Goal: Information Seeking & Learning: Learn about a topic

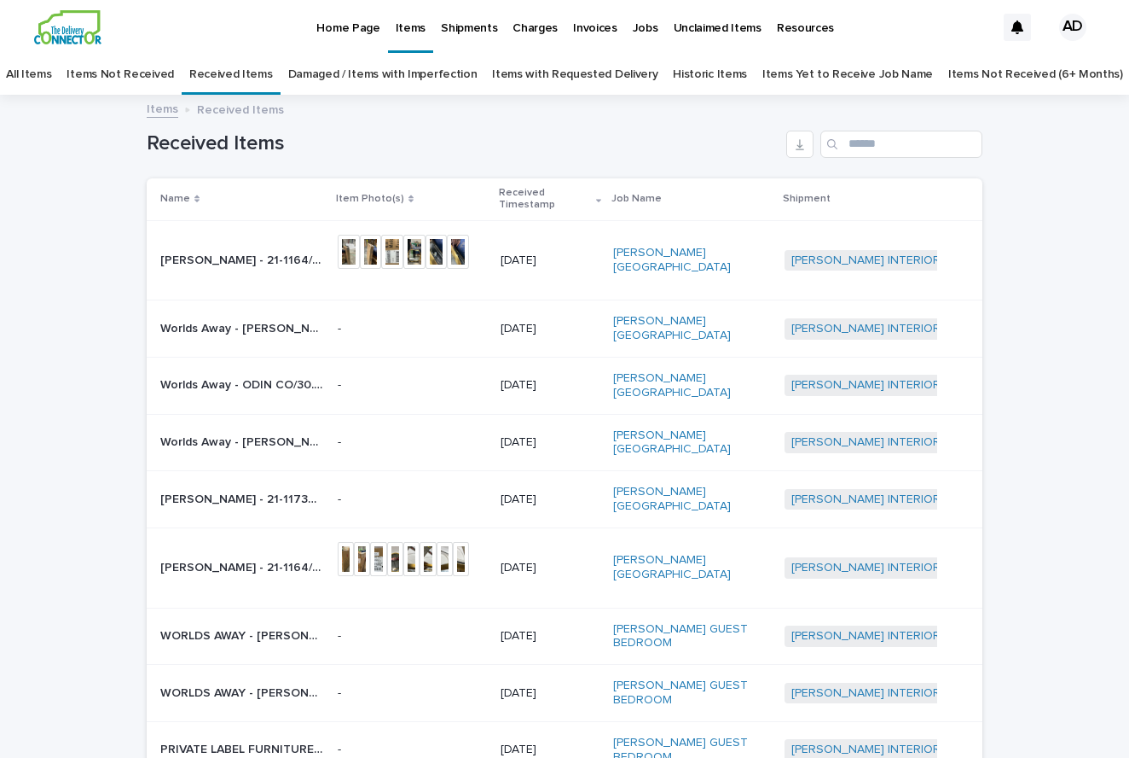
click at [292, 258] on p "[PERSON_NAME] - 21-1164/[PERSON_NAME] | 74708" at bounding box center [243, 259] width 167 height 18
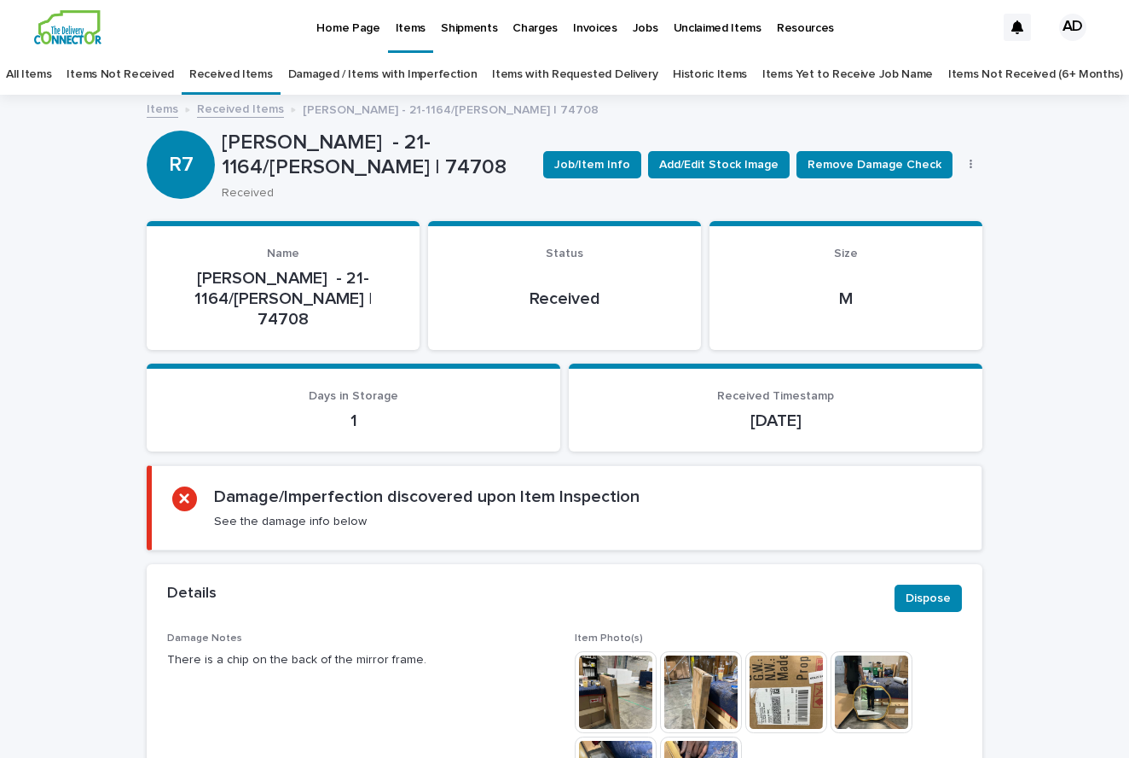
scroll to position [188, 0]
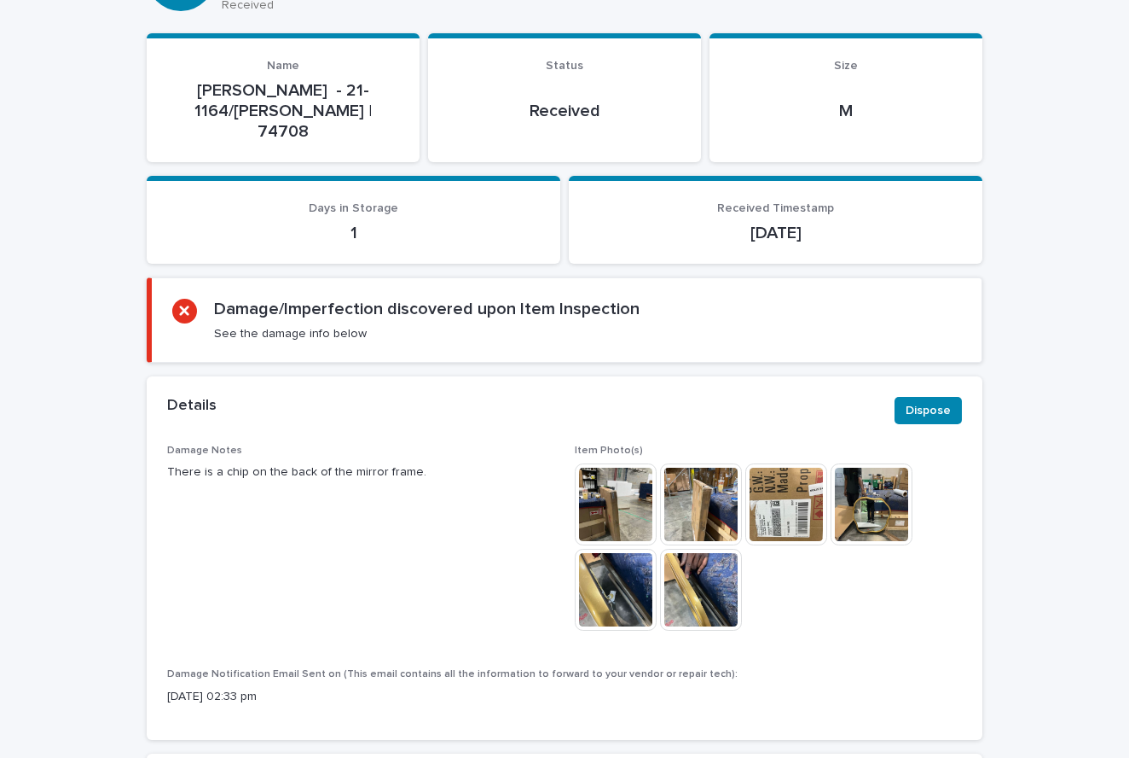
click at [631, 463] on img at bounding box center [616, 504] width 82 height 82
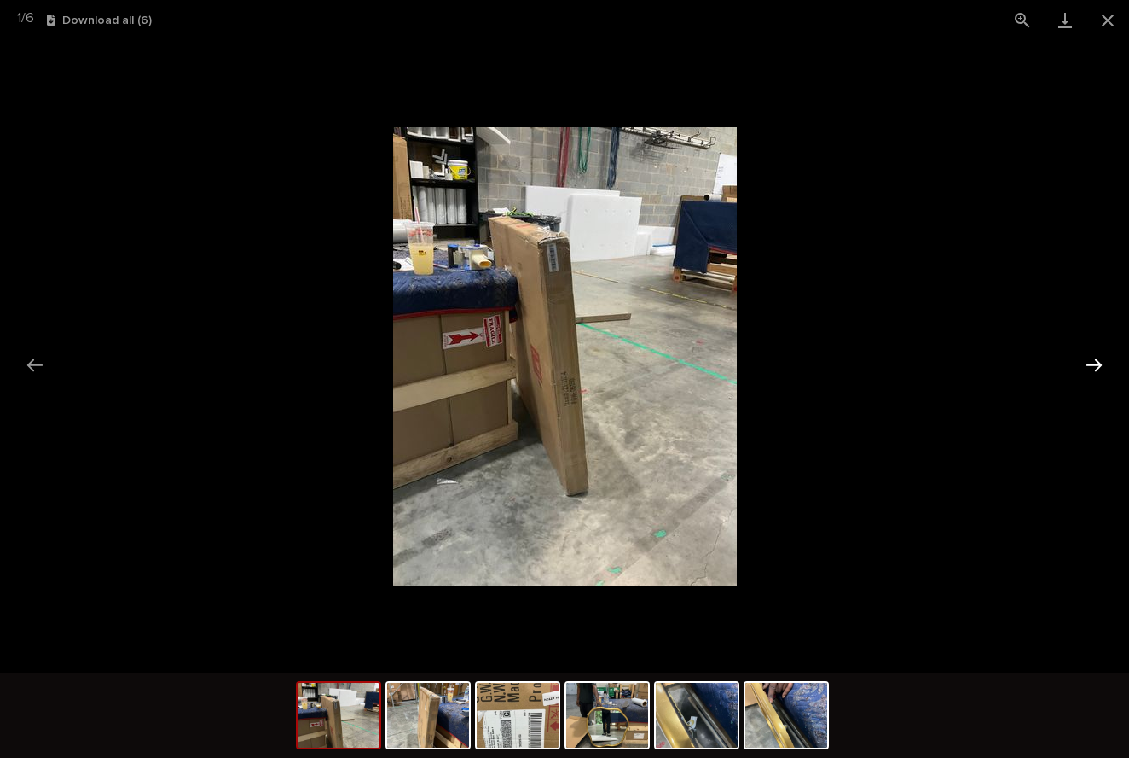
click at [1088, 361] on button "Next slide" at bounding box center [1095, 364] width 36 height 33
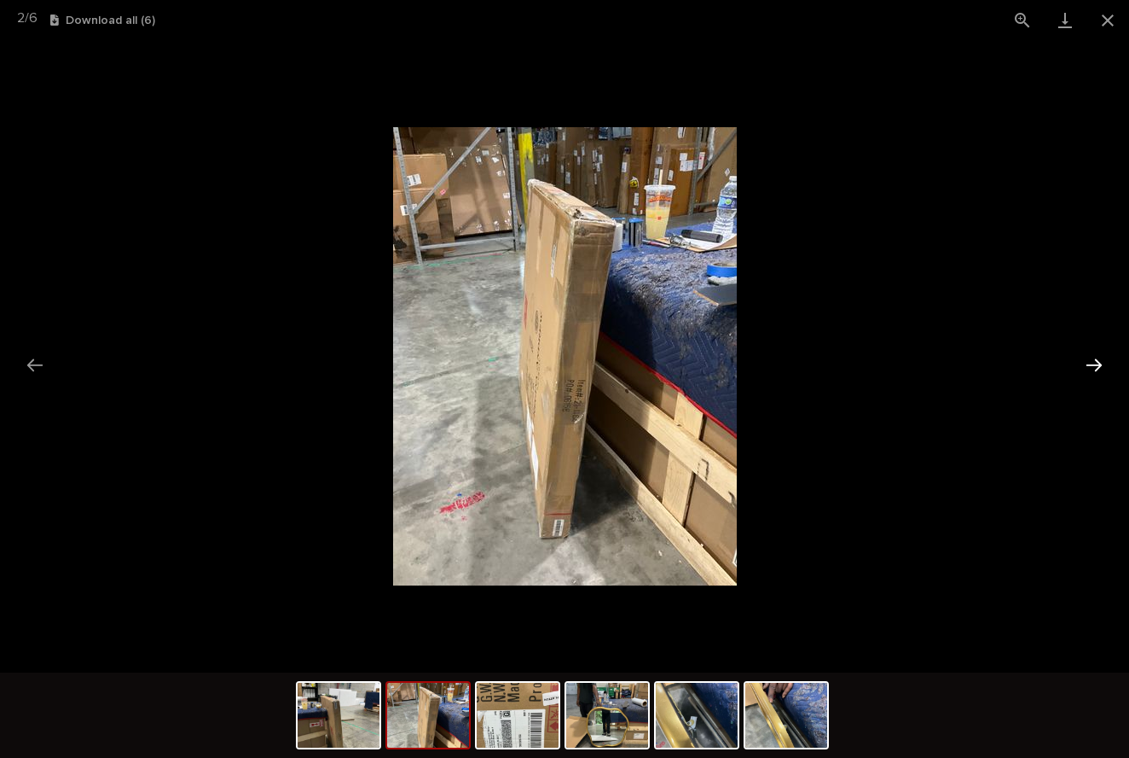
click at [1098, 366] on button "Next slide" at bounding box center [1095, 364] width 36 height 33
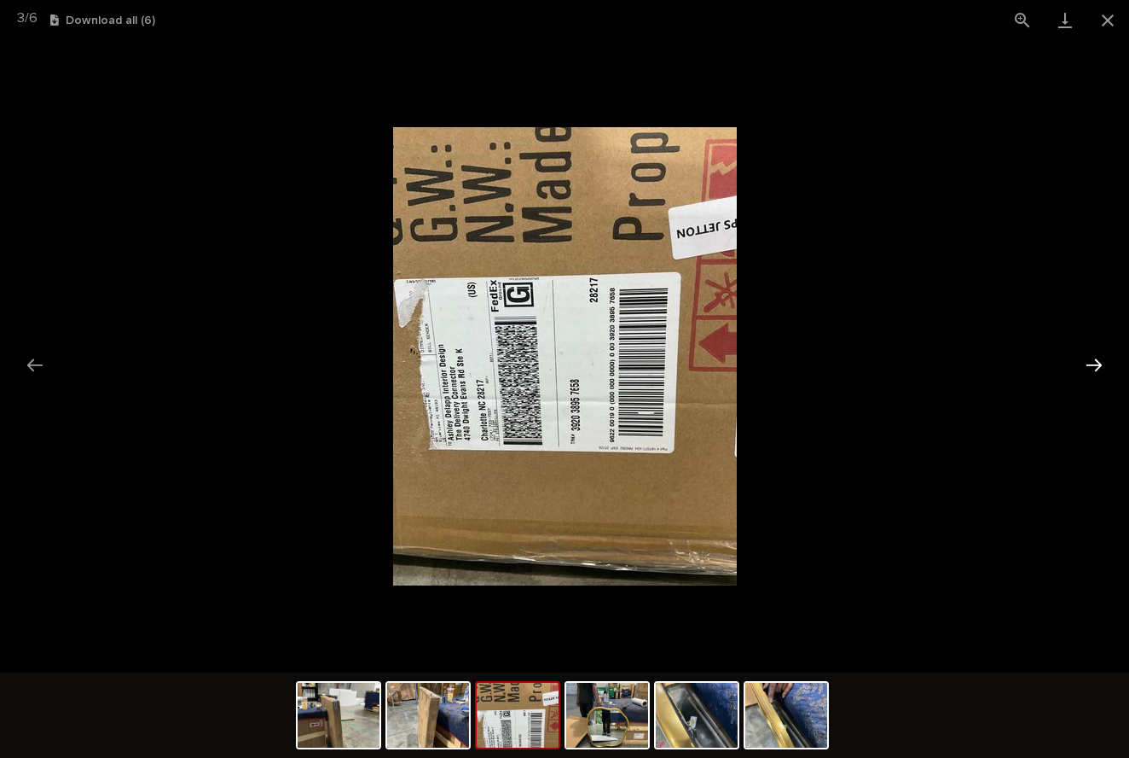
click at [1104, 363] on button "Next slide" at bounding box center [1095, 364] width 36 height 33
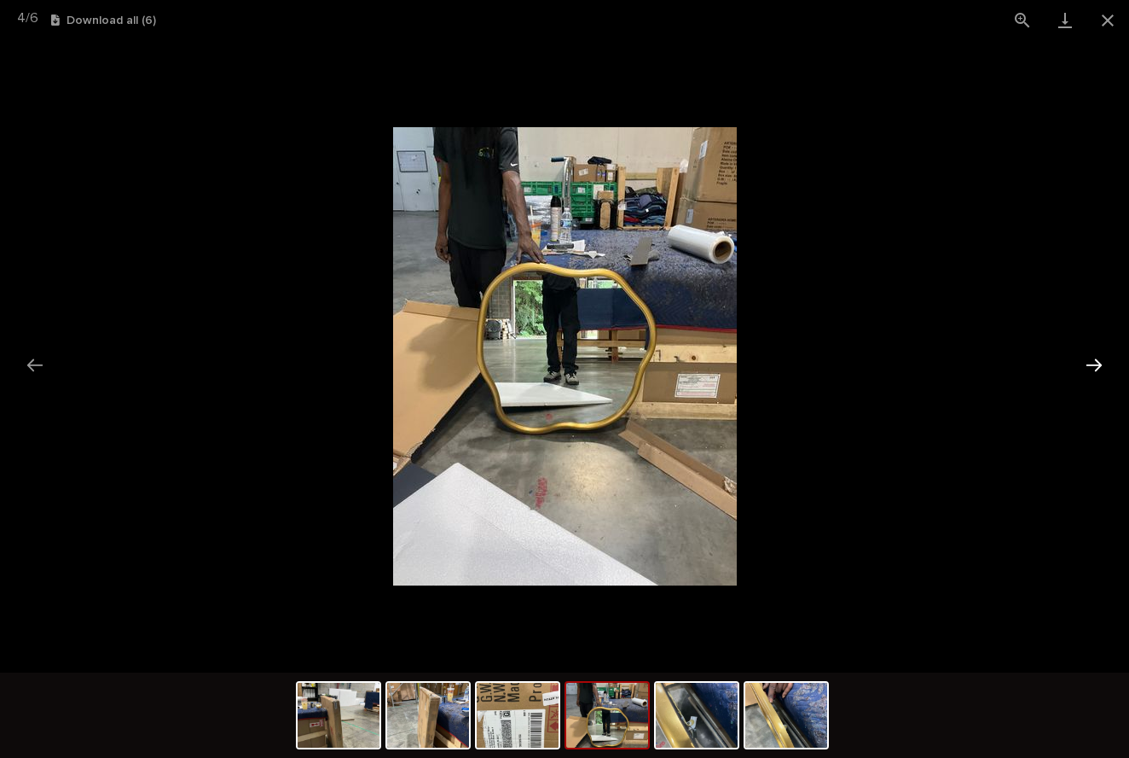
click at [1104, 362] on button "Next slide" at bounding box center [1095, 364] width 36 height 33
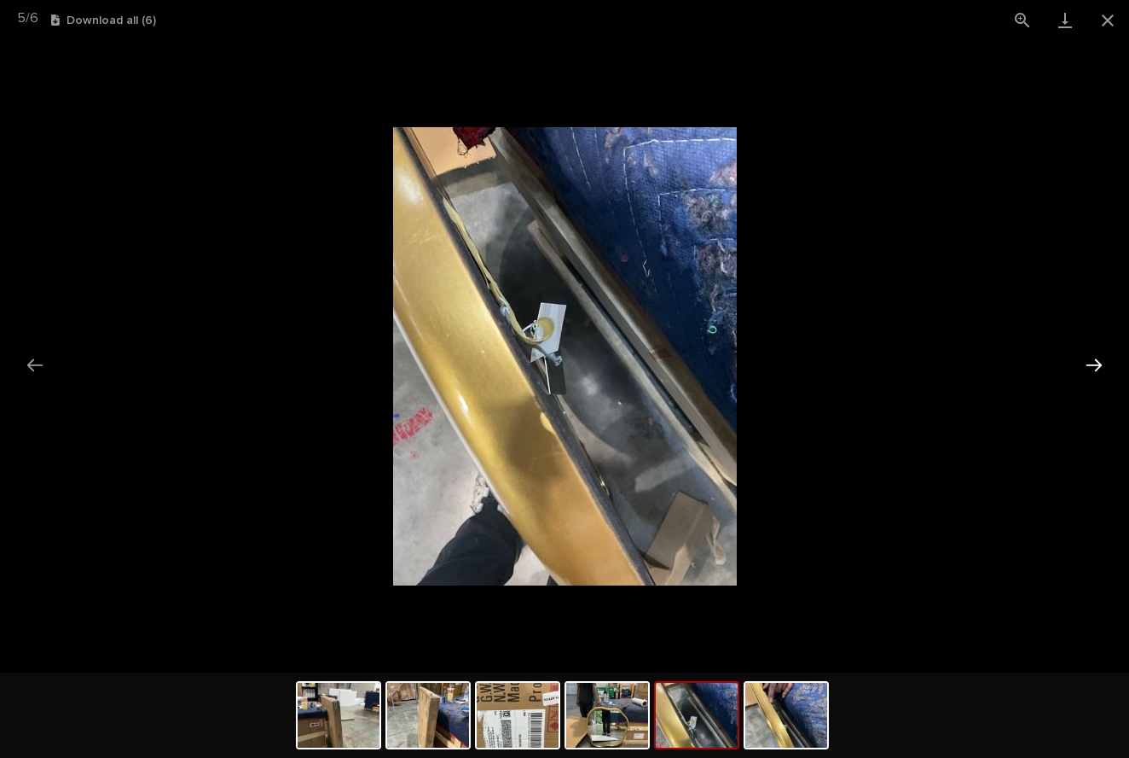
click at [1104, 360] on button "Next slide" at bounding box center [1095, 364] width 36 height 33
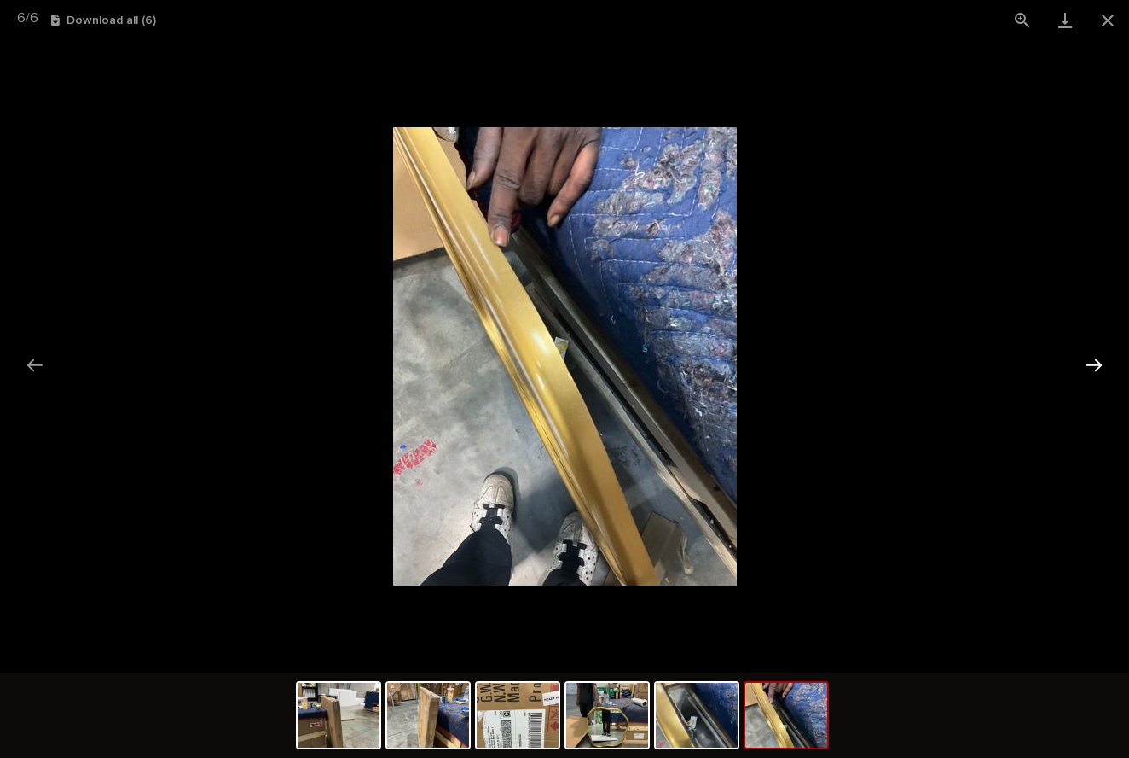
click at [1100, 363] on button "Next slide" at bounding box center [1095, 364] width 36 height 33
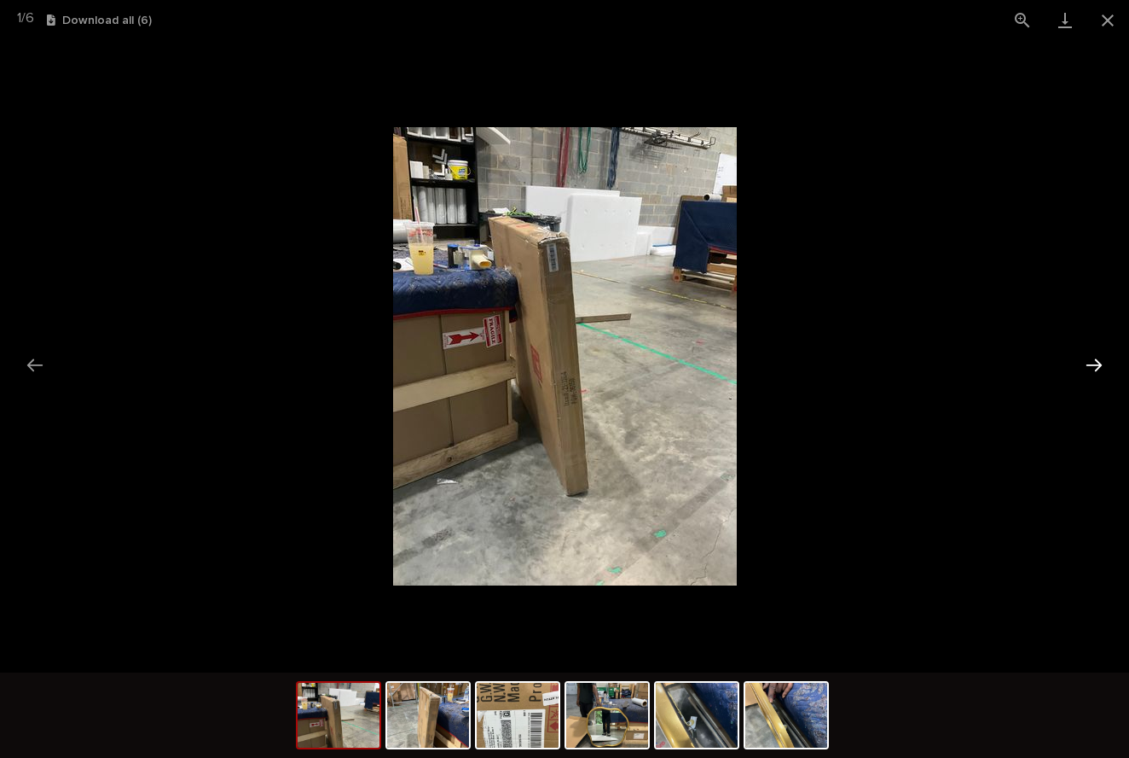
click at [1100, 363] on button "Next slide" at bounding box center [1095, 364] width 36 height 33
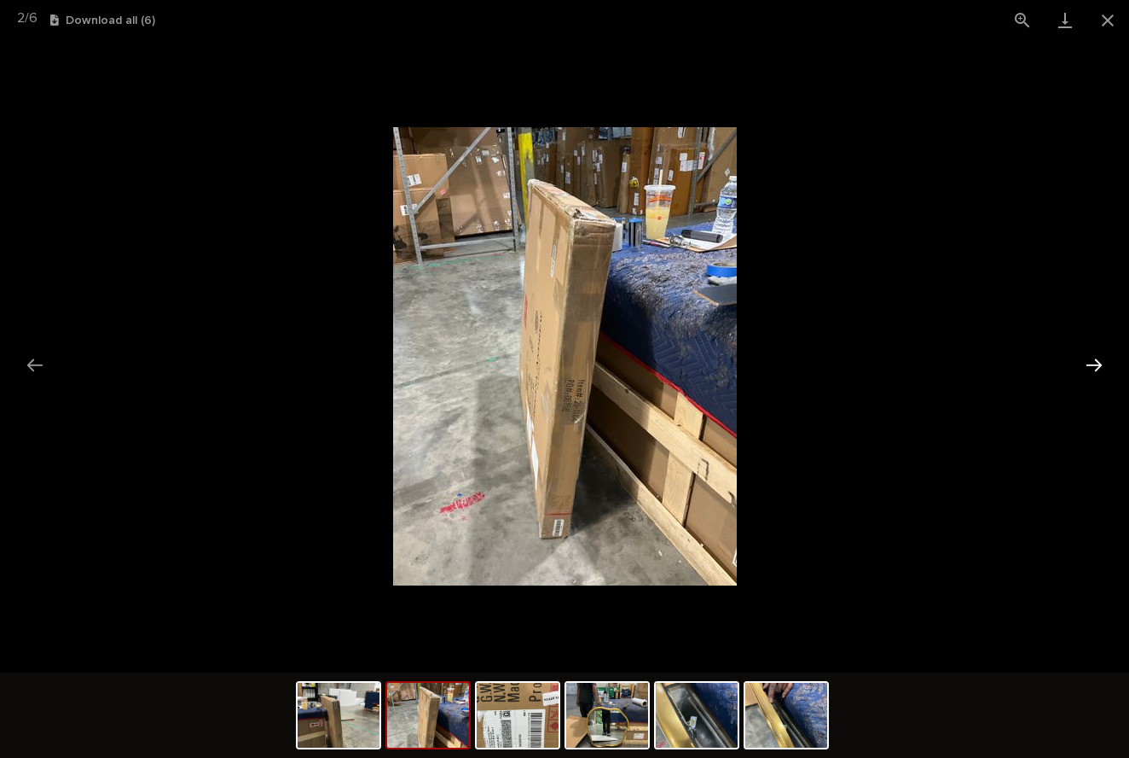
click at [1092, 363] on button "Next slide" at bounding box center [1095, 364] width 36 height 33
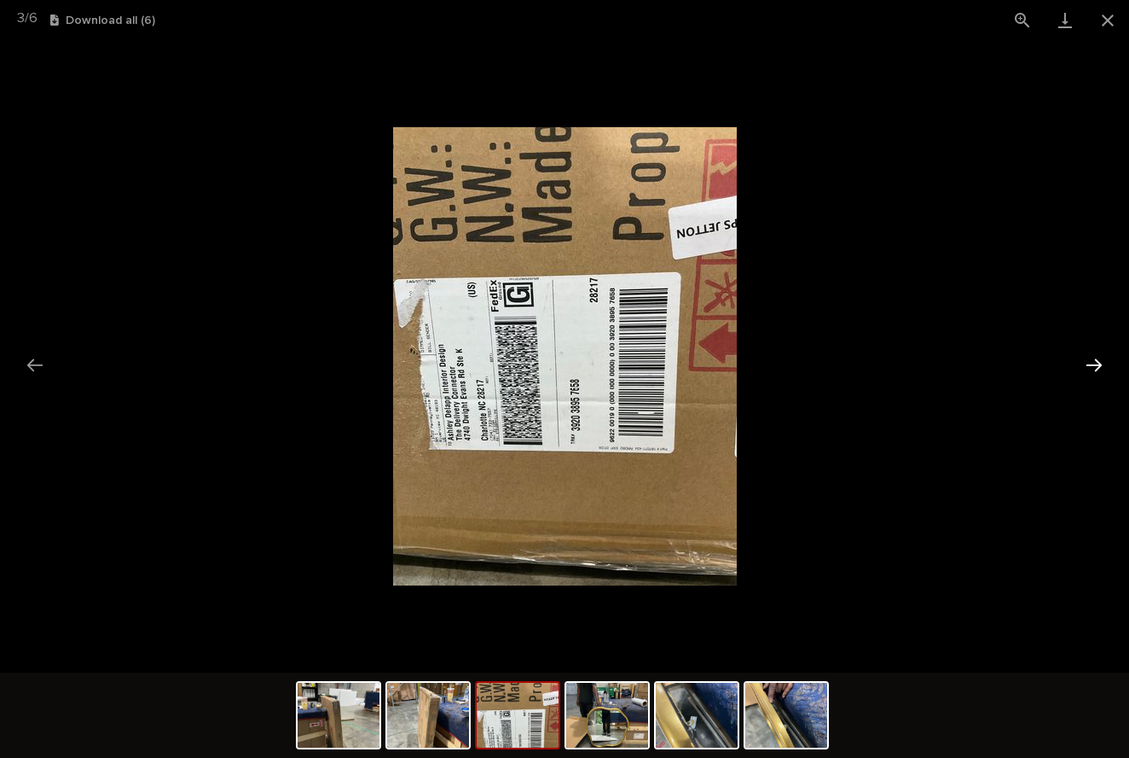
click at [1092, 363] on button "Next slide" at bounding box center [1095, 364] width 36 height 33
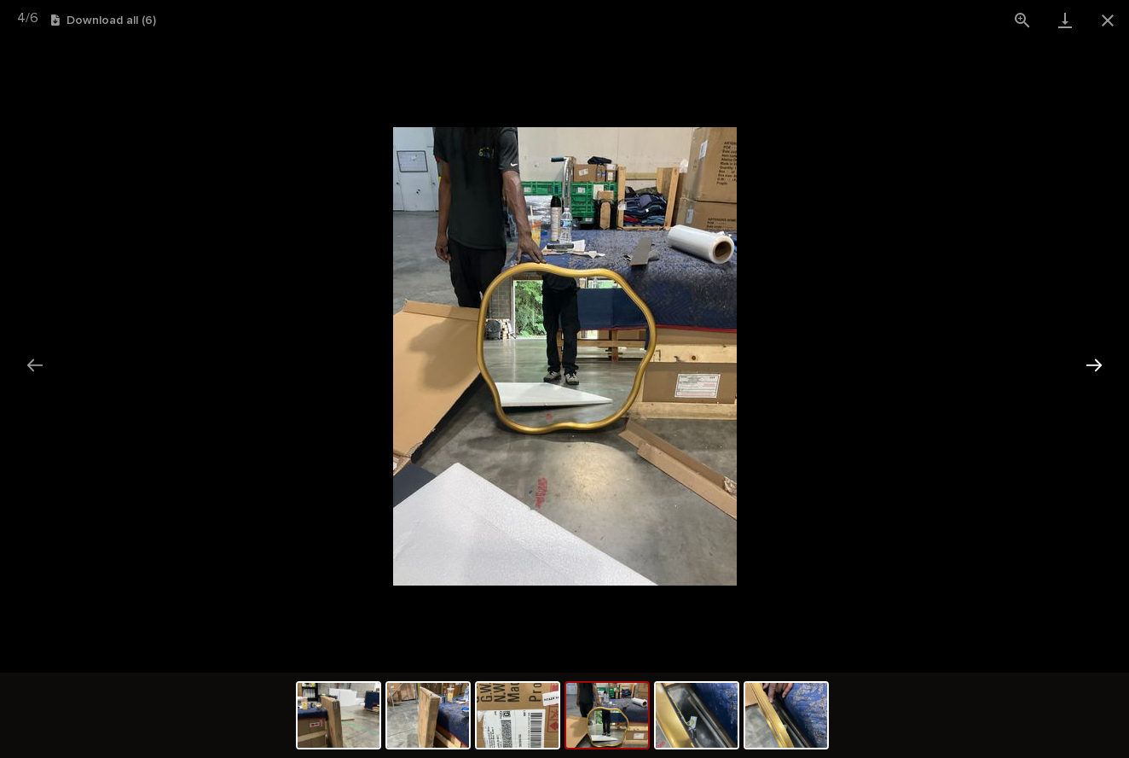
click at [1092, 363] on button "Next slide" at bounding box center [1095, 364] width 36 height 33
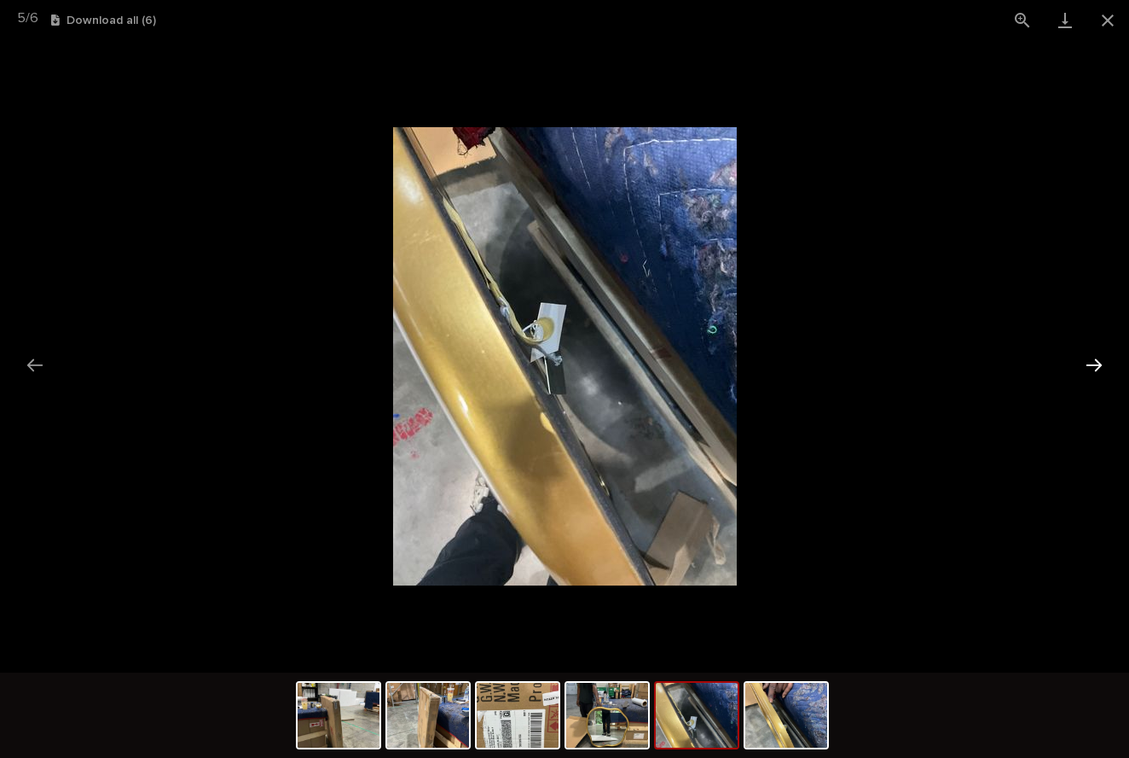
click at [1092, 363] on button "Next slide" at bounding box center [1095, 364] width 36 height 33
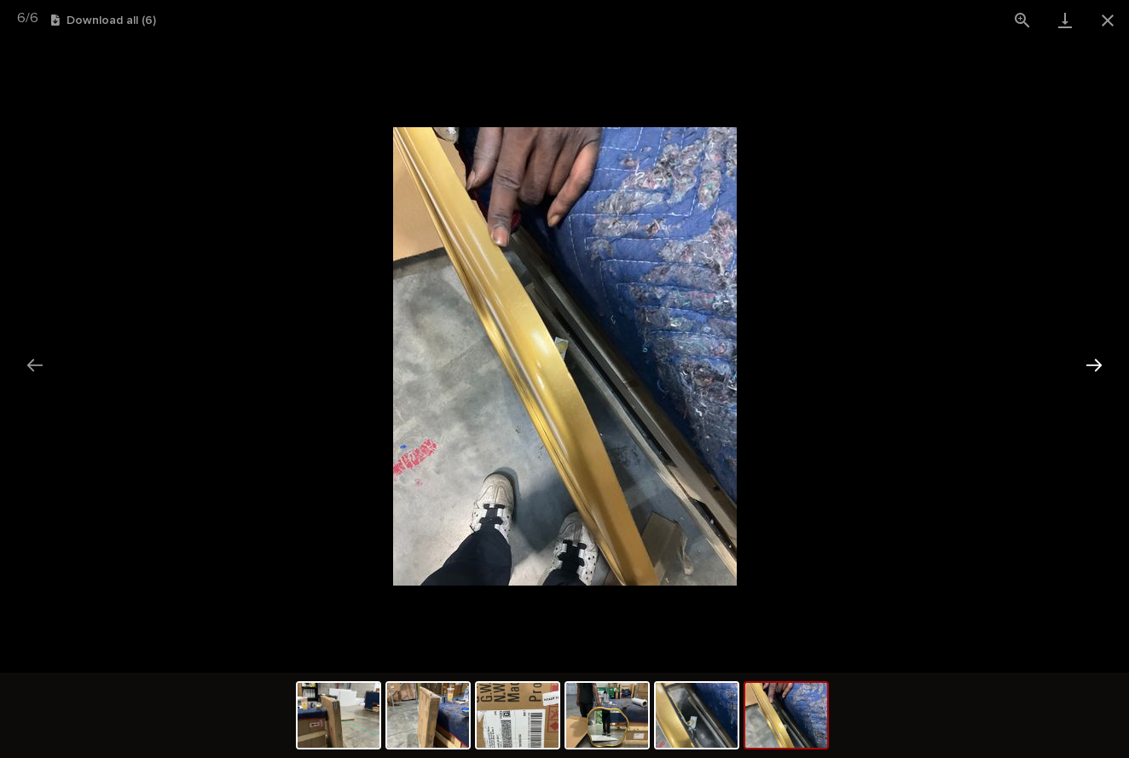
click at [1093, 363] on button "Next slide" at bounding box center [1095, 364] width 36 height 33
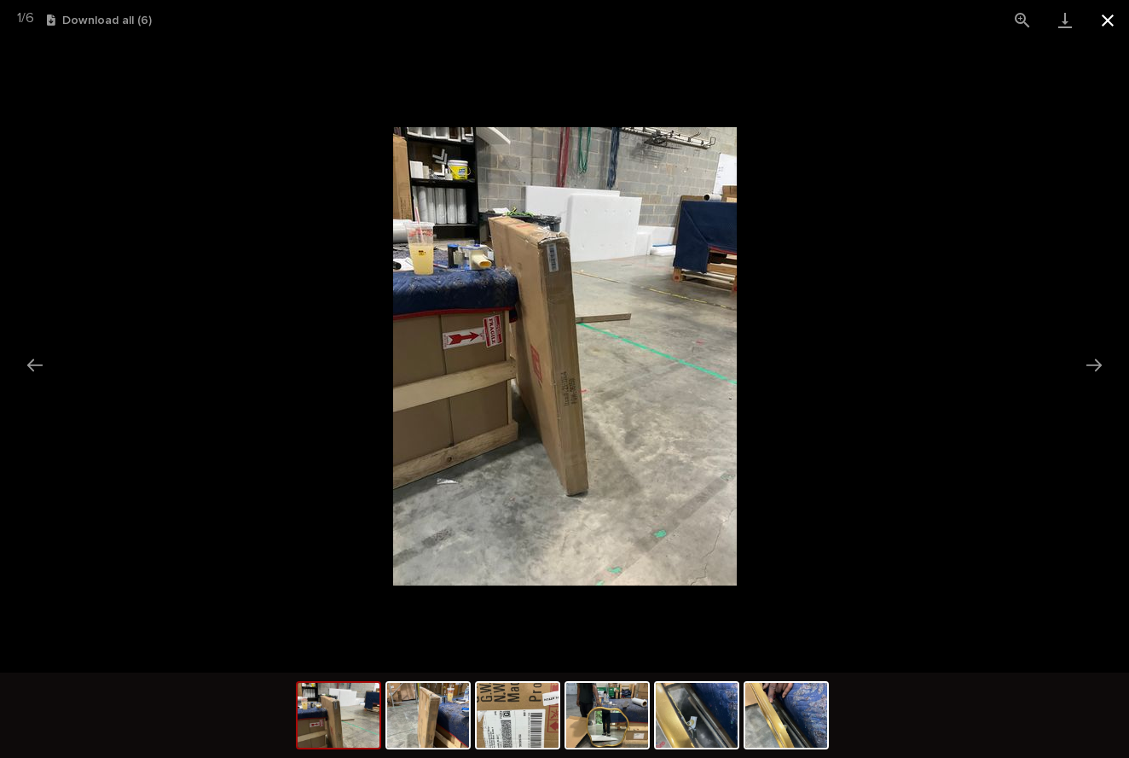
click at [1112, 18] on button "Close gallery" at bounding box center [1108, 20] width 43 height 40
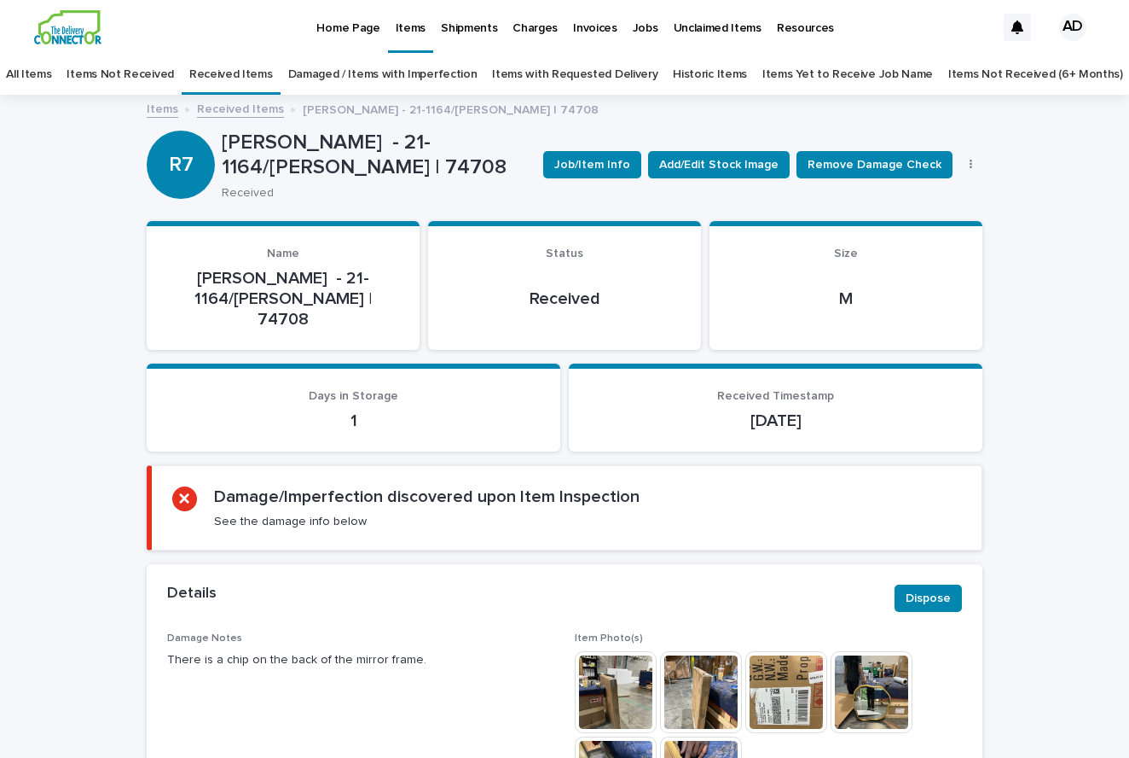
scroll to position [0, 0]
